Goal: Transaction & Acquisition: Purchase product/service

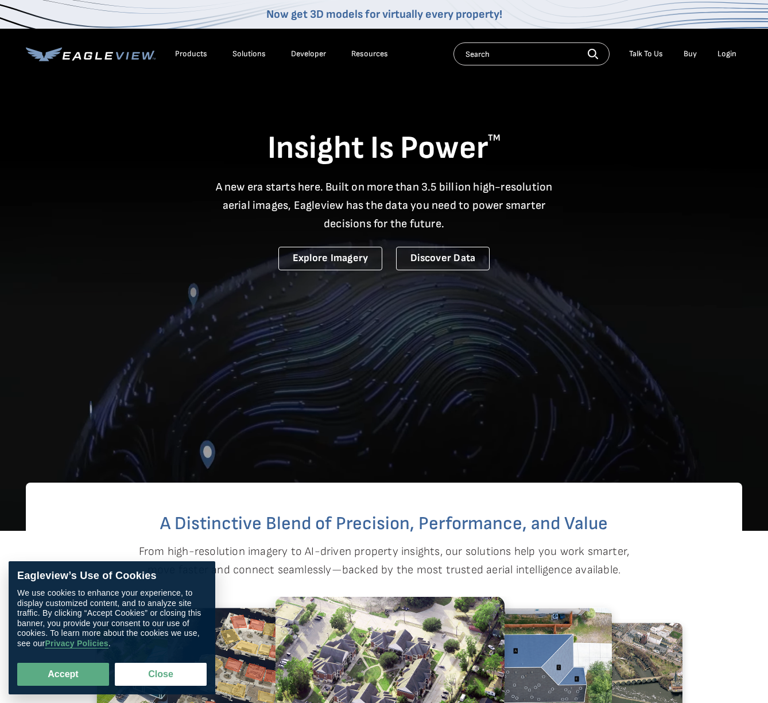
click at [724, 52] on div "Login" at bounding box center [726, 54] width 19 height 10
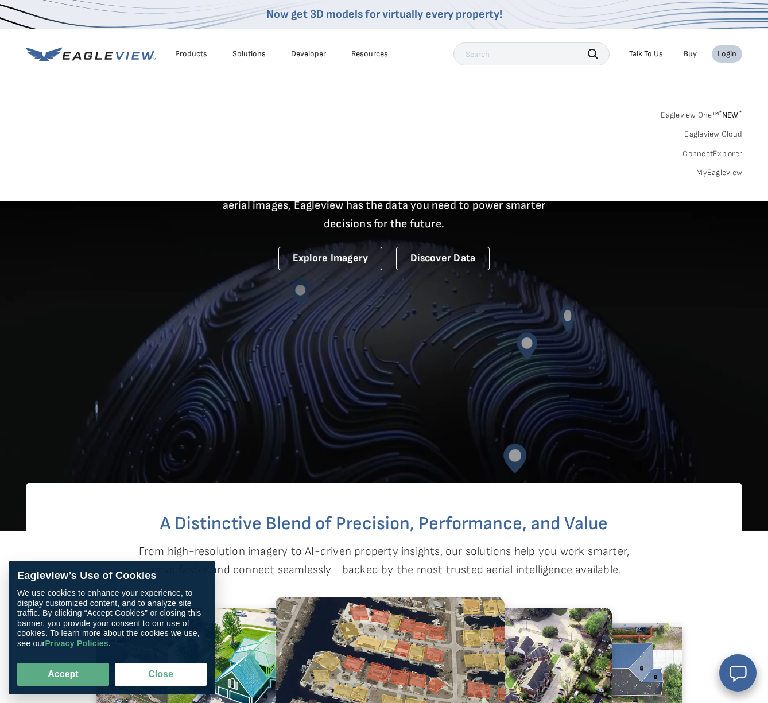
click at [724, 54] on div "Login" at bounding box center [726, 54] width 19 height 10
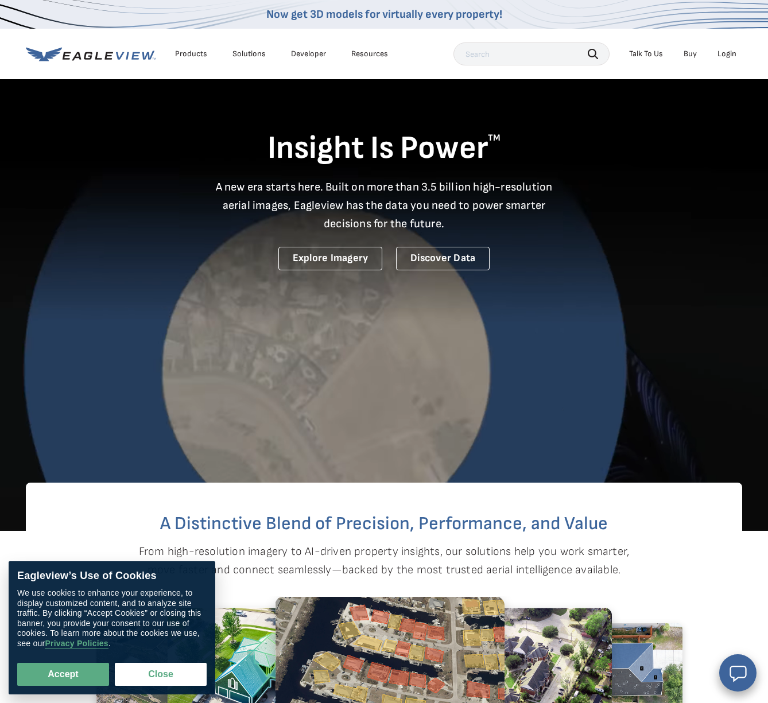
click at [724, 53] on div "Login" at bounding box center [726, 54] width 19 height 10
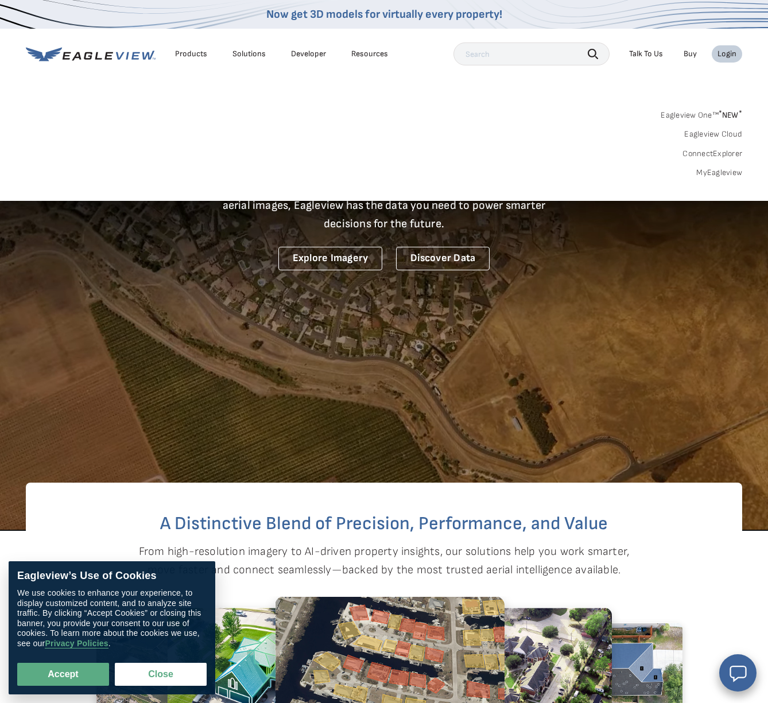
click at [724, 53] on div "Login" at bounding box center [726, 54] width 19 height 10
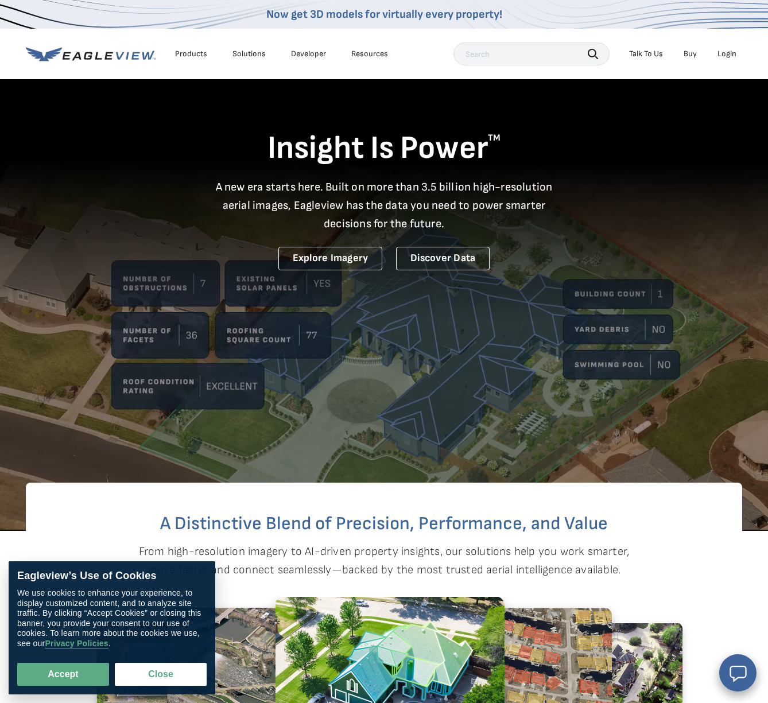
click at [724, 53] on div "Login" at bounding box center [726, 54] width 19 height 10
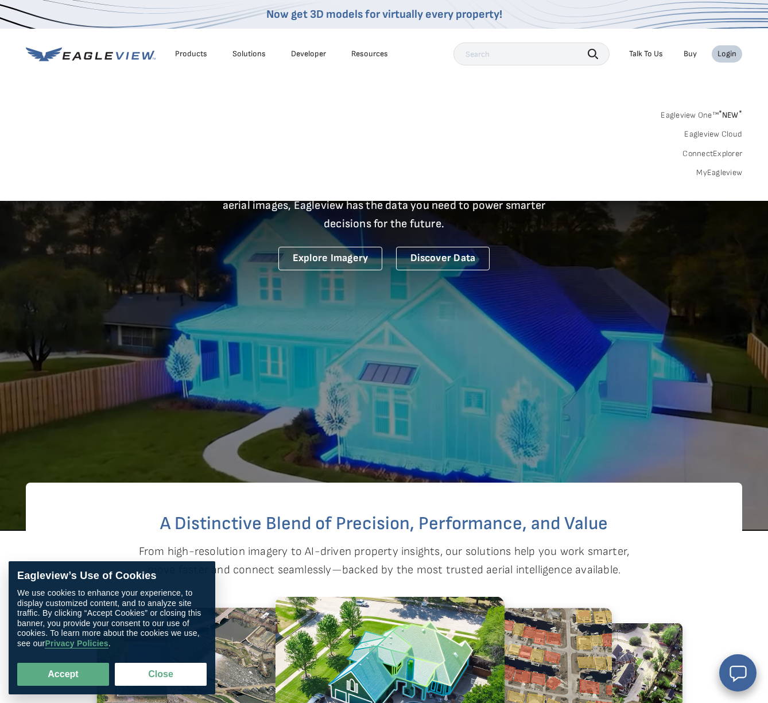
click at [734, 54] on div "Login" at bounding box center [726, 54] width 19 height 10
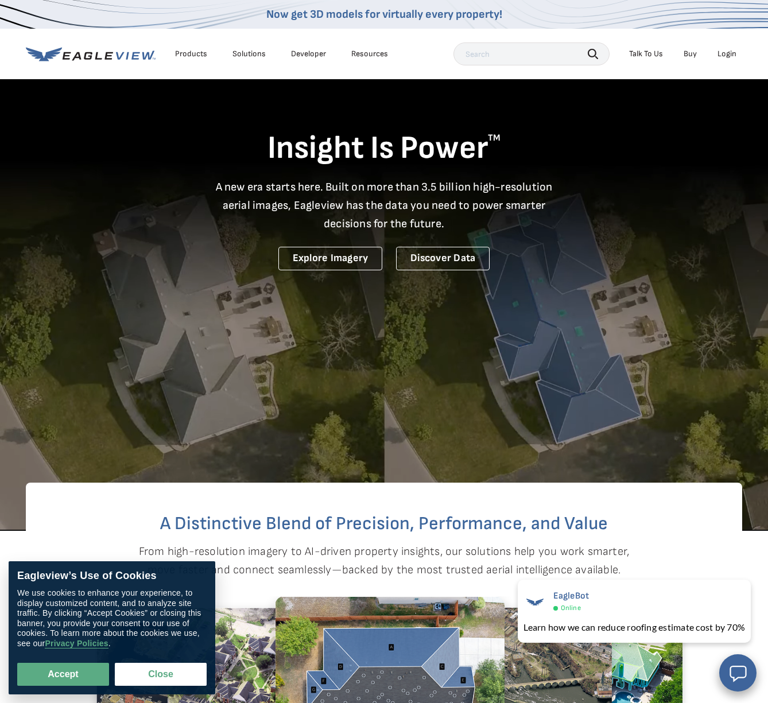
click at [722, 54] on div "Login" at bounding box center [726, 54] width 19 height 10
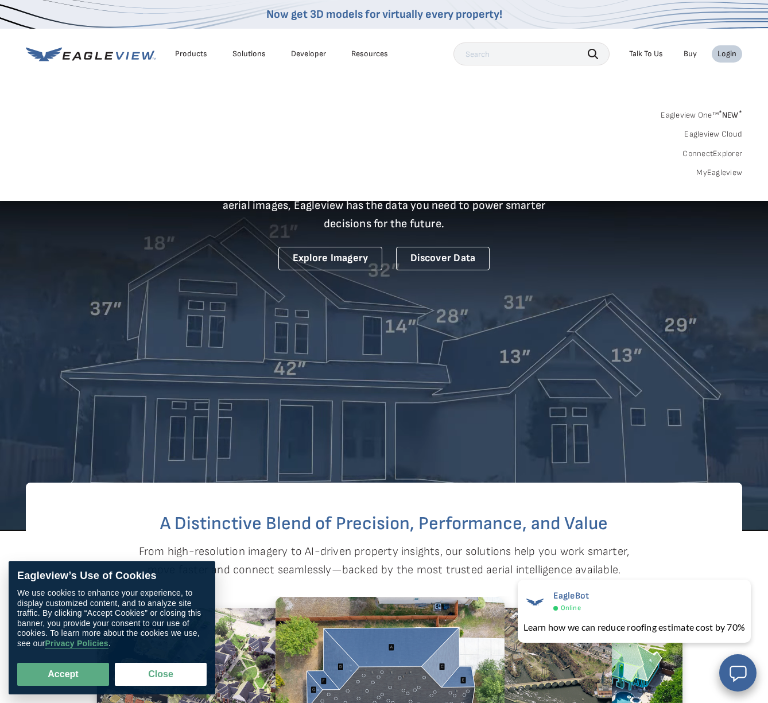
click at [712, 174] on link "MyEagleview" at bounding box center [719, 173] width 46 height 10
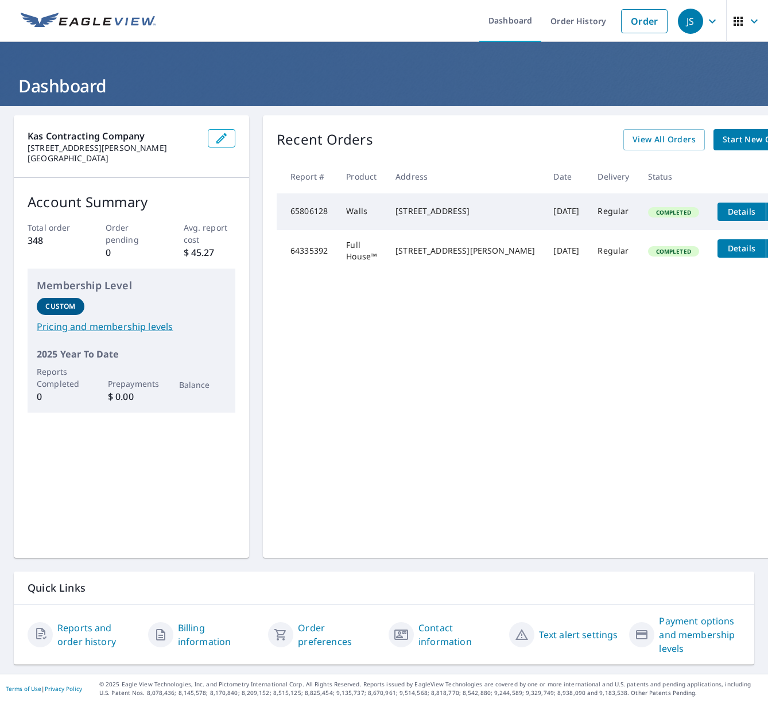
click at [722, 135] on span "Start New Order" at bounding box center [755, 140] width 67 height 14
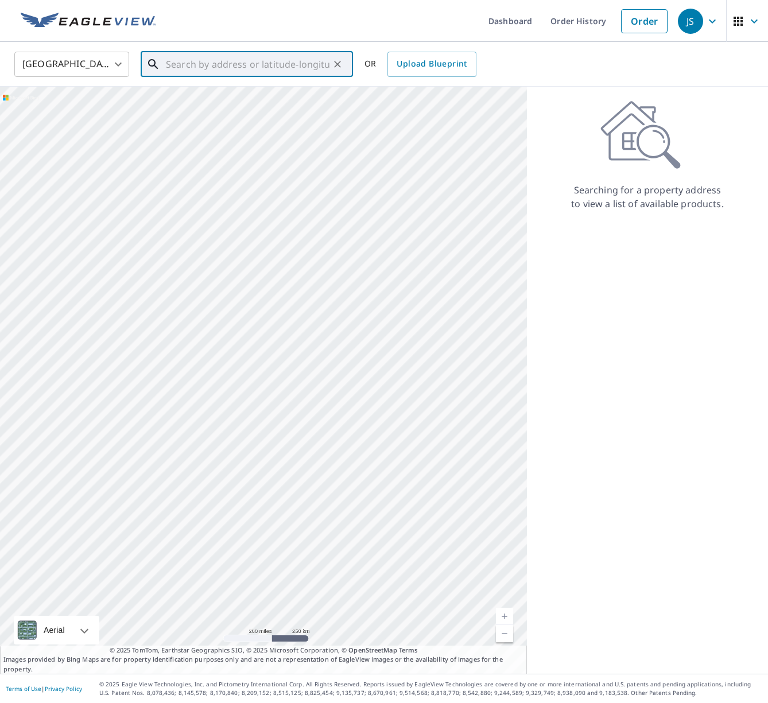
click at [191, 61] on input "text" at bounding box center [248, 64] width 164 height 32
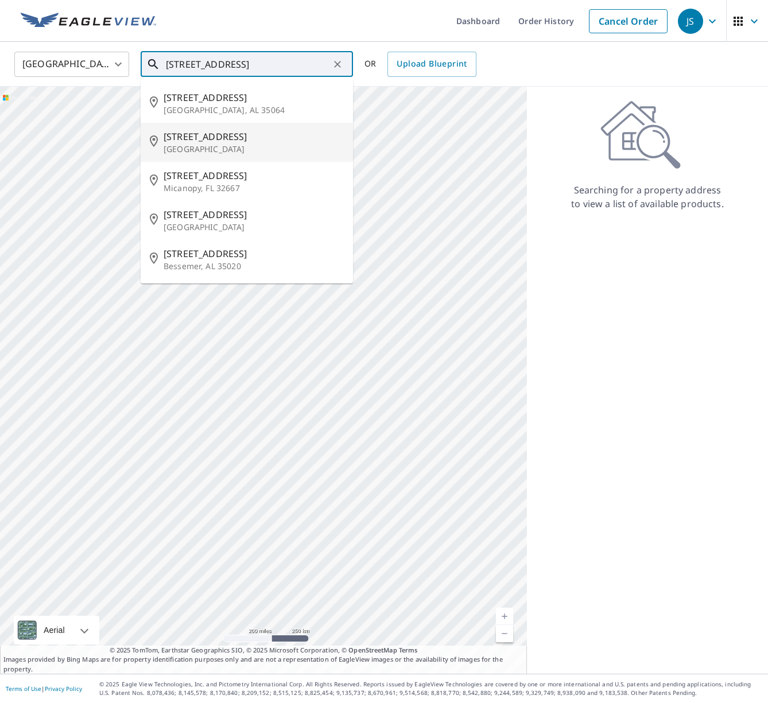
click at [206, 142] on span "[STREET_ADDRESS]" at bounding box center [254, 137] width 180 height 14
type input "[STREET_ADDRESS]"
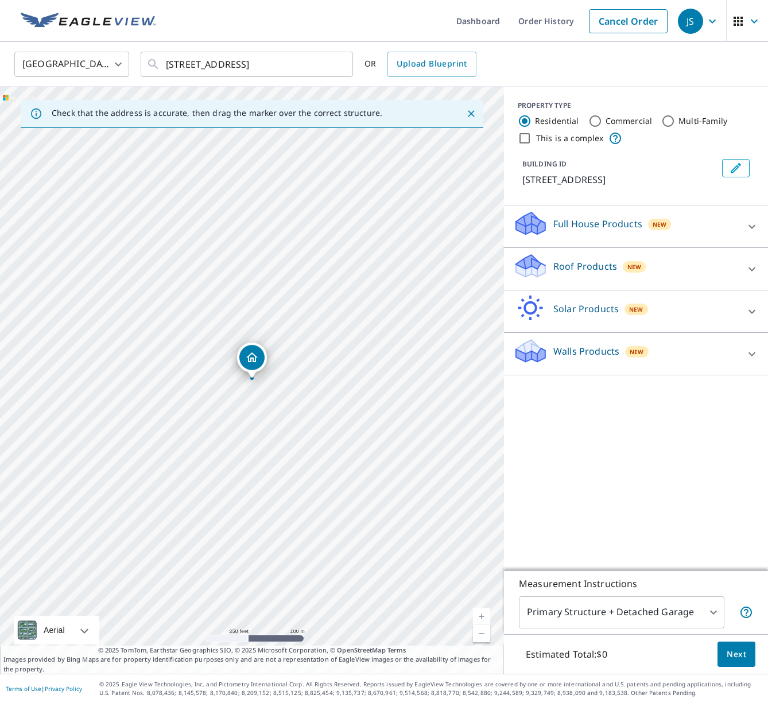
click at [481, 619] on link "Current Level 17, Zoom In" at bounding box center [481, 616] width 17 height 17
click at [641, 355] on span "New" at bounding box center [636, 351] width 14 height 9
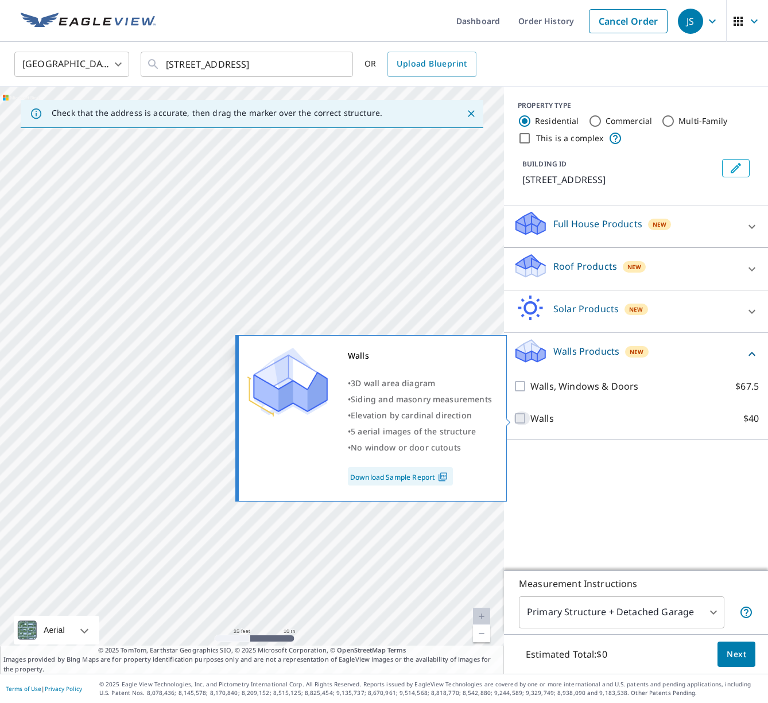
click at [519, 415] on input "Walls $40" at bounding box center [521, 418] width 17 height 14
checkbox input "true"
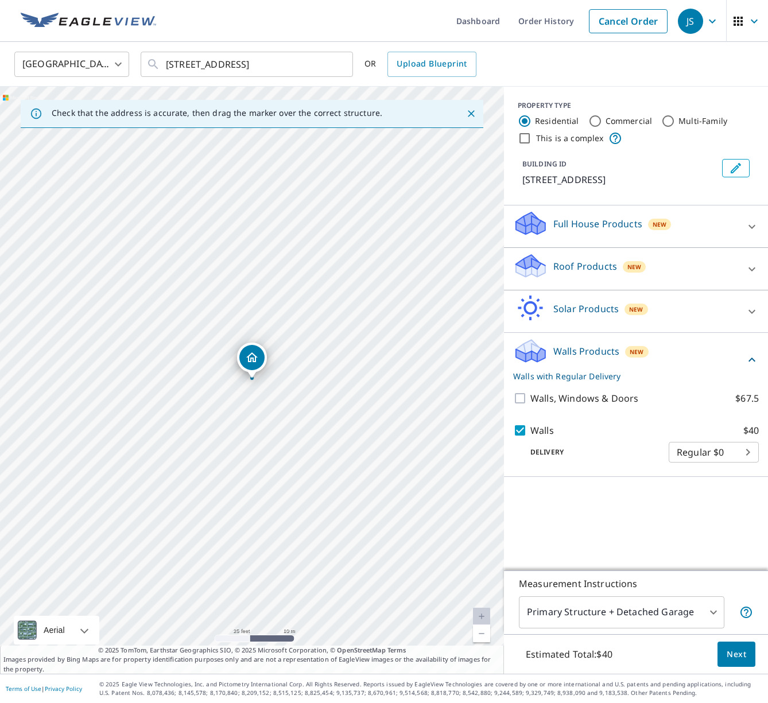
click at [740, 649] on span "Next" at bounding box center [736, 654] width 20 height 14
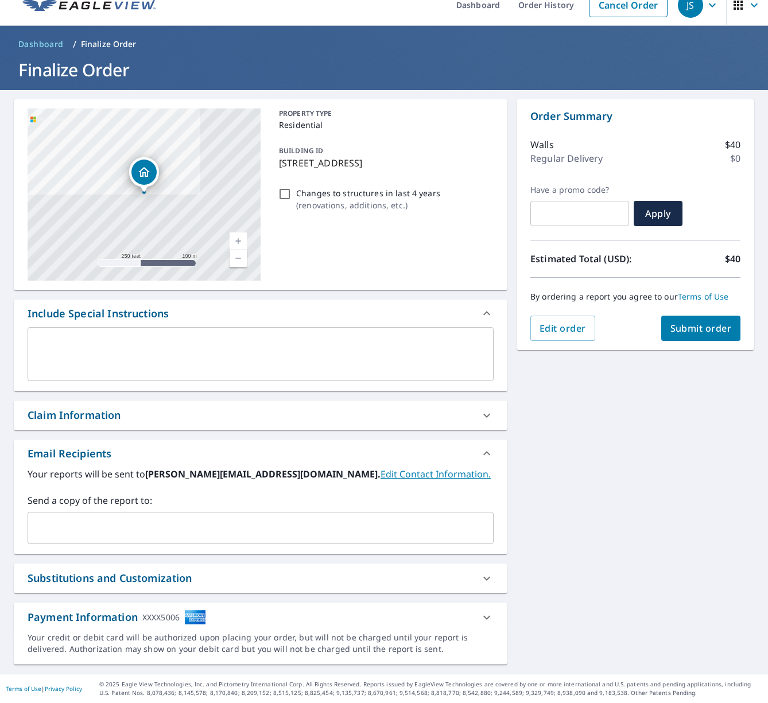
scroll to position [16, 0]
click at [487, 615] on icon at bounding box center [487, 618] width 14 height 14
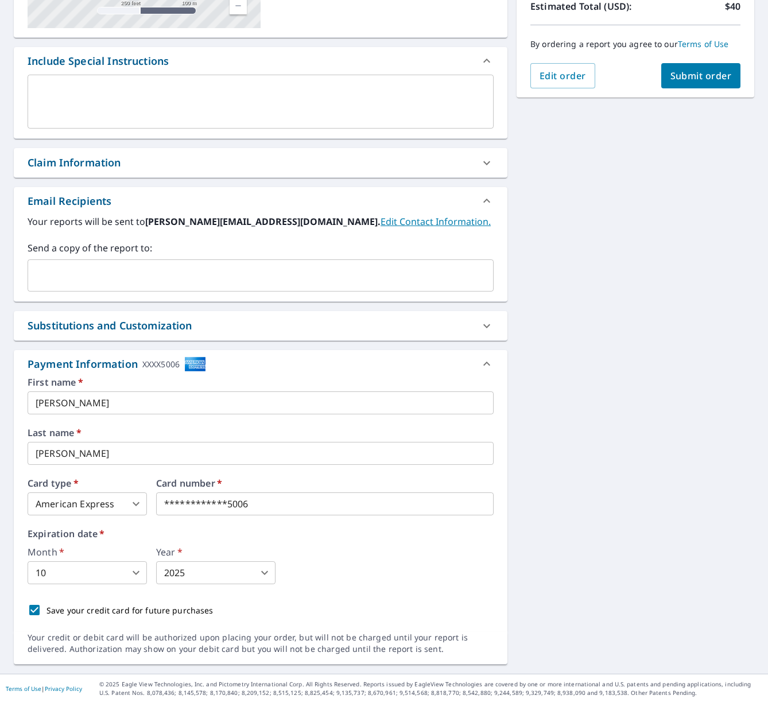
scroll to position [269, 0]
drag, startPoint x: 278, startPoint y: 509, endPoint x: 149, endPoint y: 505, distance: 129.2
click at [125, 570] on body "JS JS Dashboard Order History Cancel Order JS Dashboard / Finalize Order Finali…" at bounding box center [384, 351] width 768 height 703
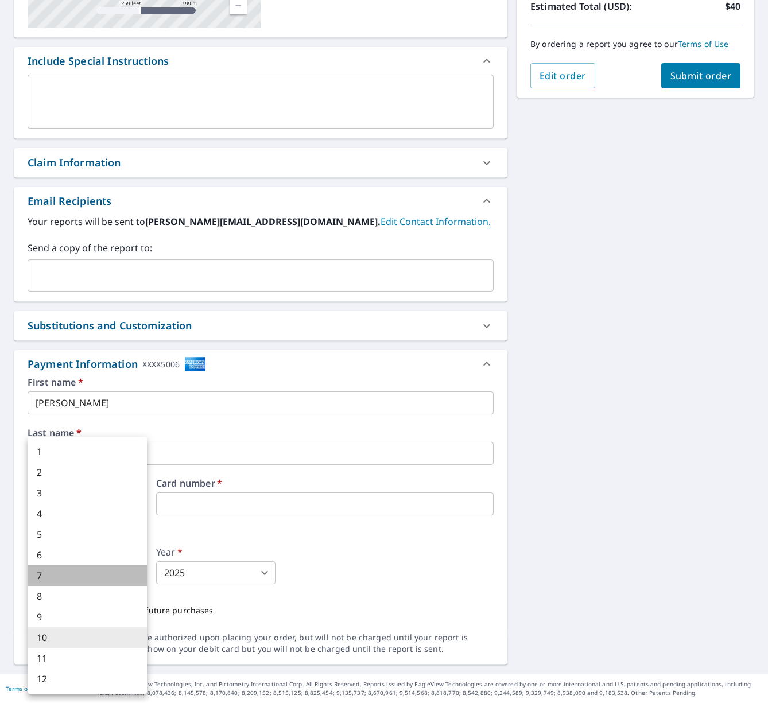
drag, startPoint x: 94, startPoint y: 573, endPoint x: 123, endPoint y: 568, distance: 29.2
click at [94, 573] on li "7" at bounding box center [87, 575] width 119 height 21
checkbox input "true"
type input "7"
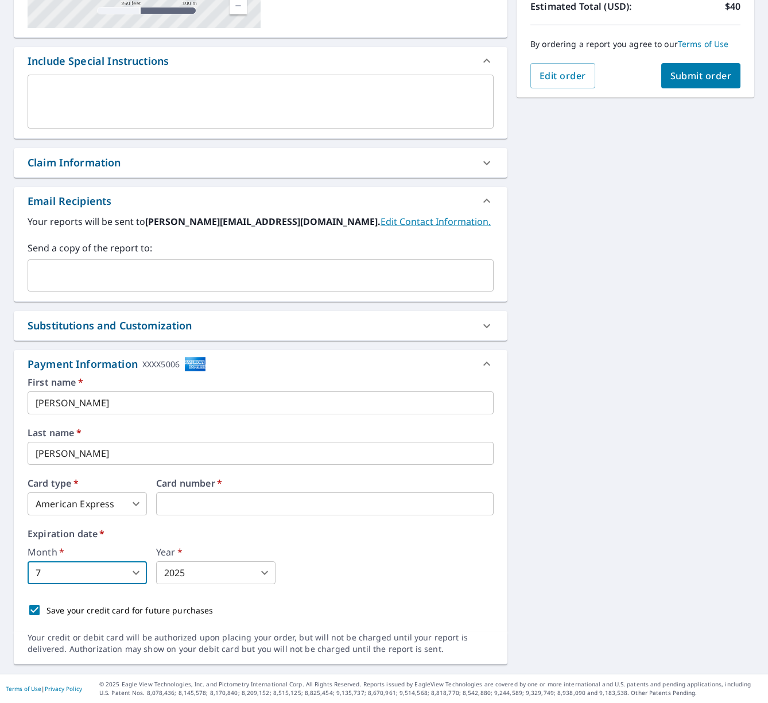
click at [254, 574] on body "JS JS Dashboard Order History Cancel Order JS Dashboard / Finalize Order Finali…" at bounding box center [384, 351] width 768 height 703
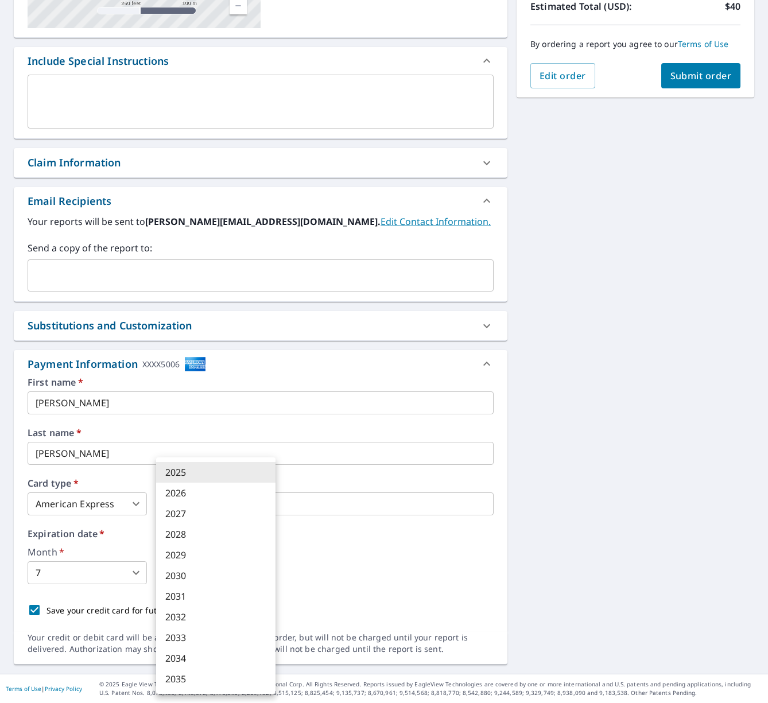
click at [225, 580] on li "2030" at bounding box center [215, 575] width 119 height 21
checkbox input "true"
type input "2030"
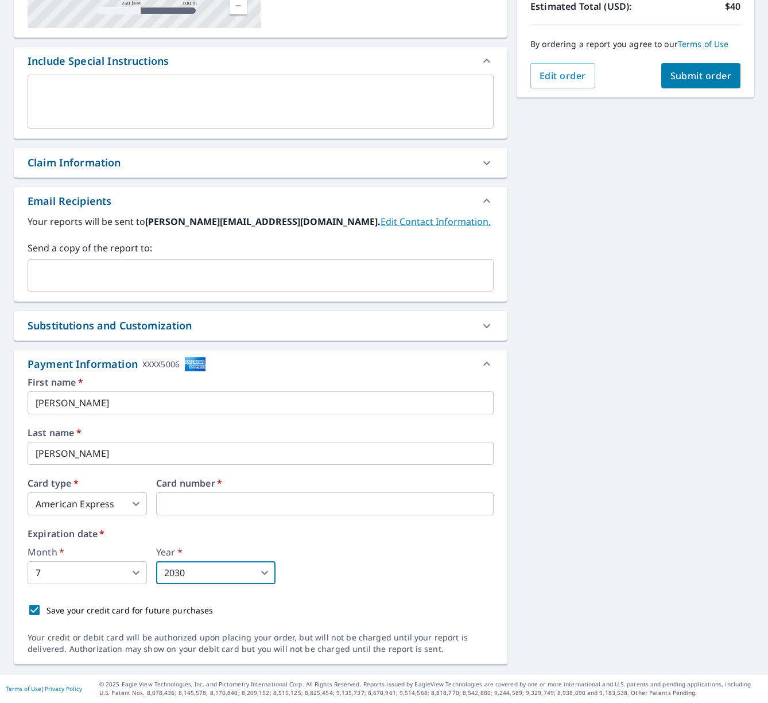
click at [415, 533] on label "Expiration date   *" at bounding box center [261, 533] width 466 height 9
click at [424, 475] on div "First name   * [PERSON_NAME] ​ Last name   * [PERSON_NAME] ​ Card type   * Amer…" at bounding box center [261, 500] width 466 height 244
click at [713, 69] on button "Submit order" at bounding box center [701, 75] width 80 height 25
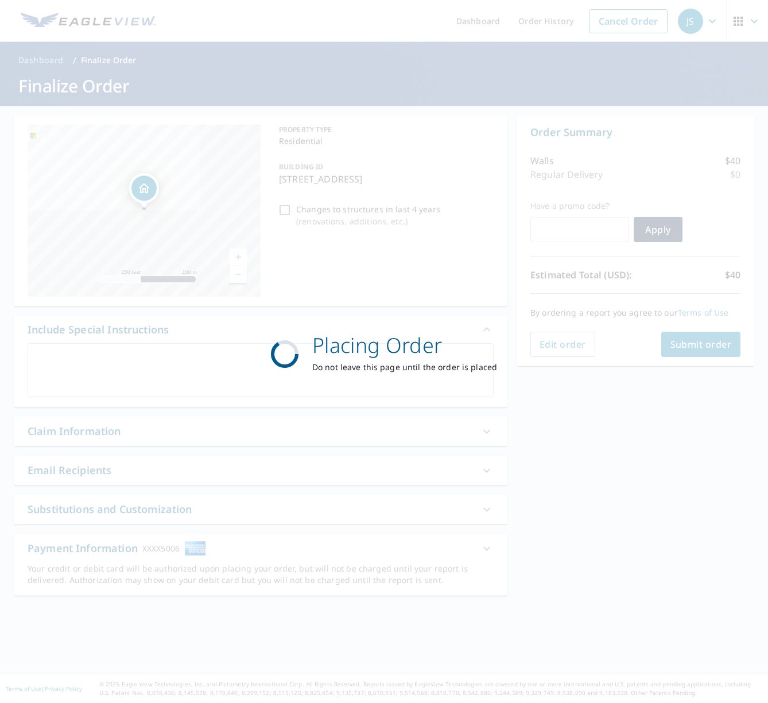
checkbox input "true"
